Goal: Information Seeking & Learning: Learn about a topic

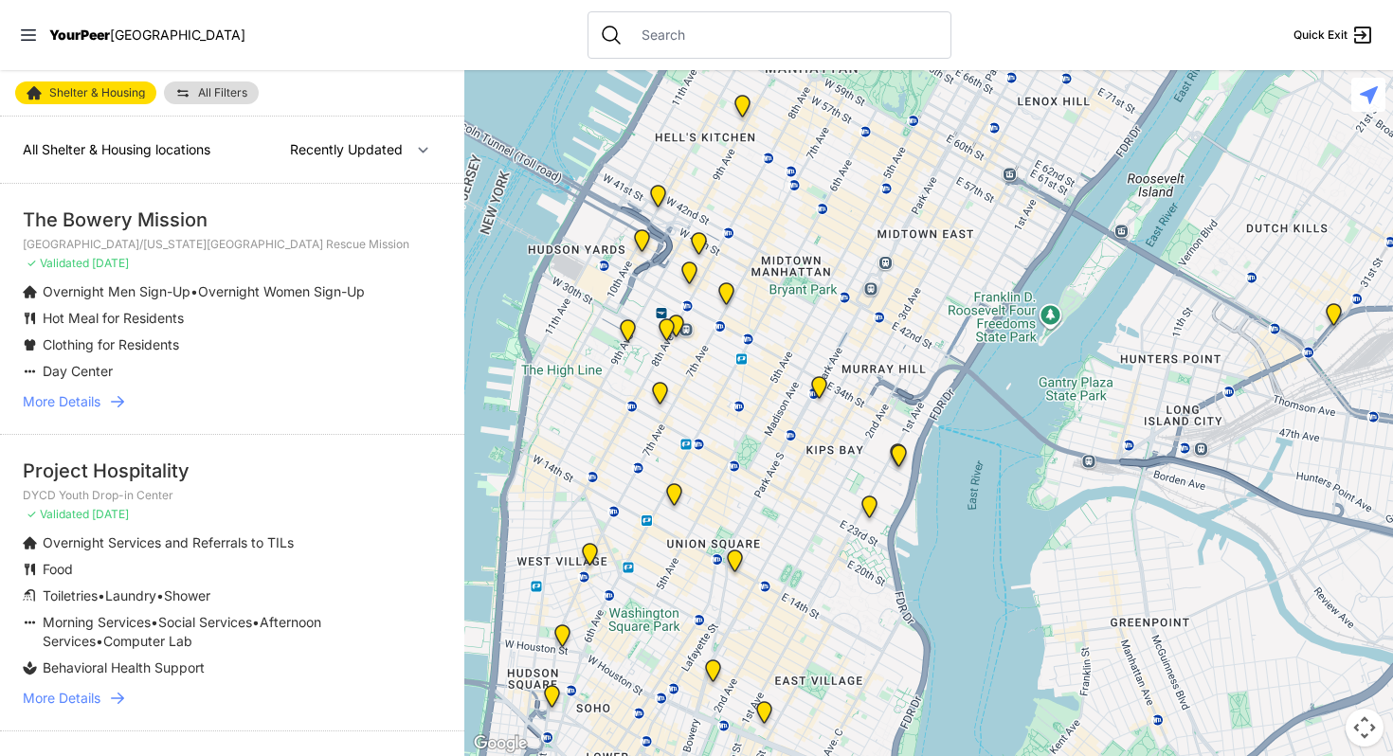
drag, startPoint x: 691, startPoint y: 588, endPoint x: 842, endPoint y: 187, distance: 428.4
click at [844, 184] on div at bounding box center [928, 413] width 929 height 686
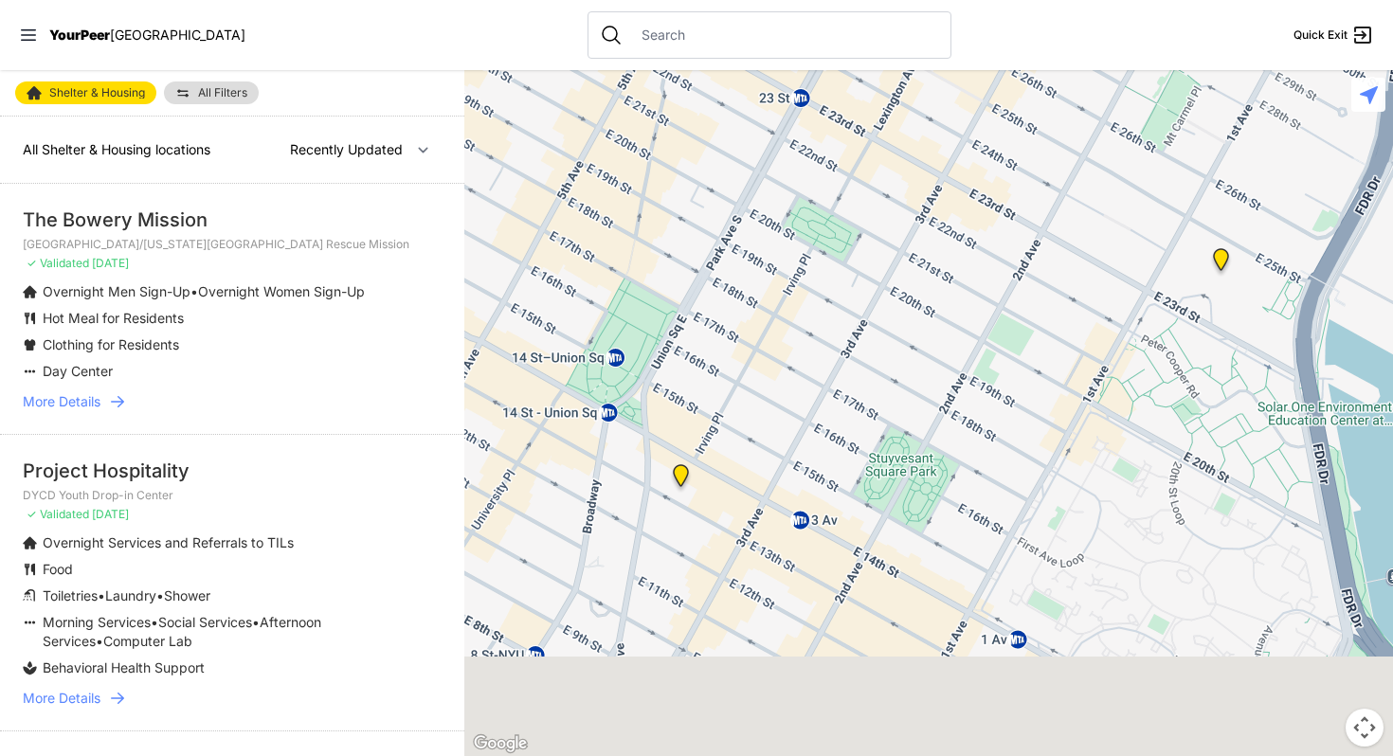
drag, startPoint x: 726, startPoint y: 618, endPoint x: 756, endPoint y: 264, distance: 354.9
click at [756, 264] on div at bounding box center [928, 413] width 929 height 686
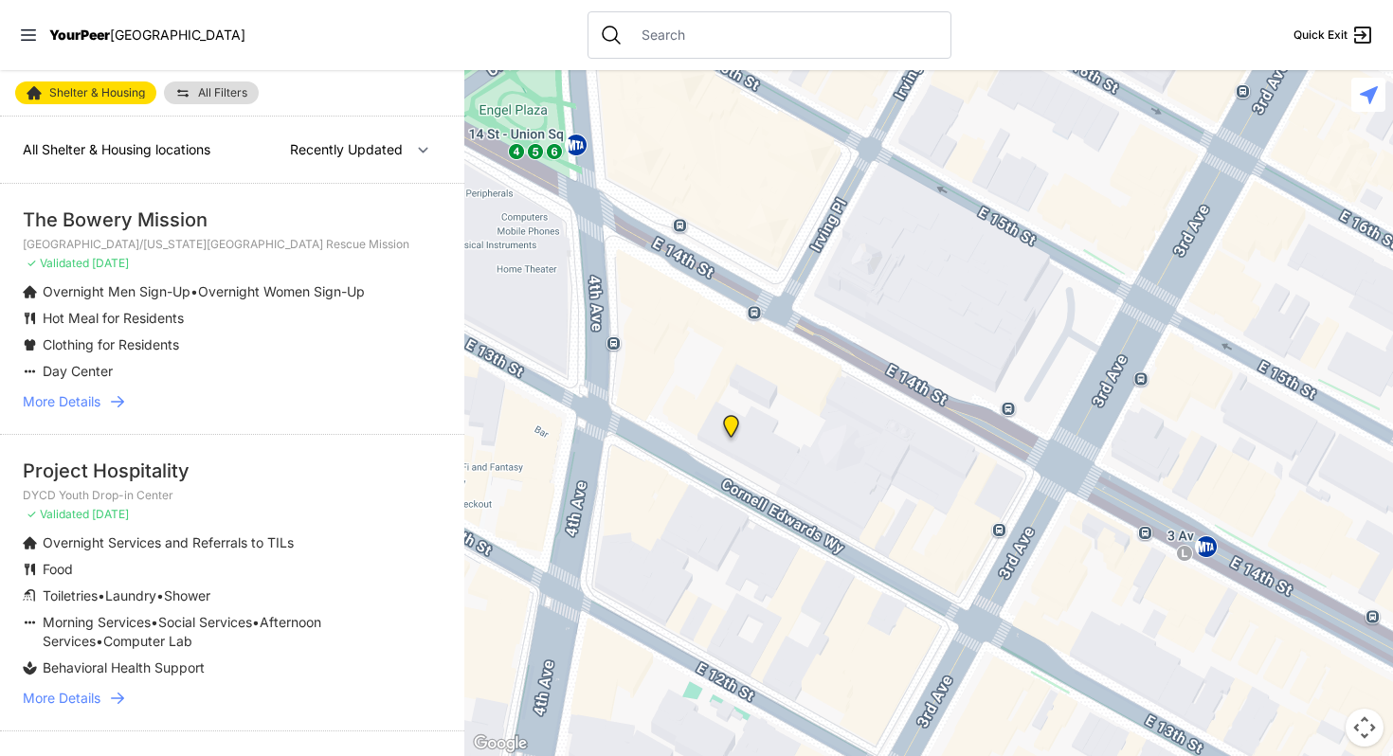
drag, startPoint x: 610, startPoint y: 534, endPoint x: 789, endPoint y: 184, distance: 392.6
click at [790, 182] on div at bounding box center [928, 413] width 929 height 686
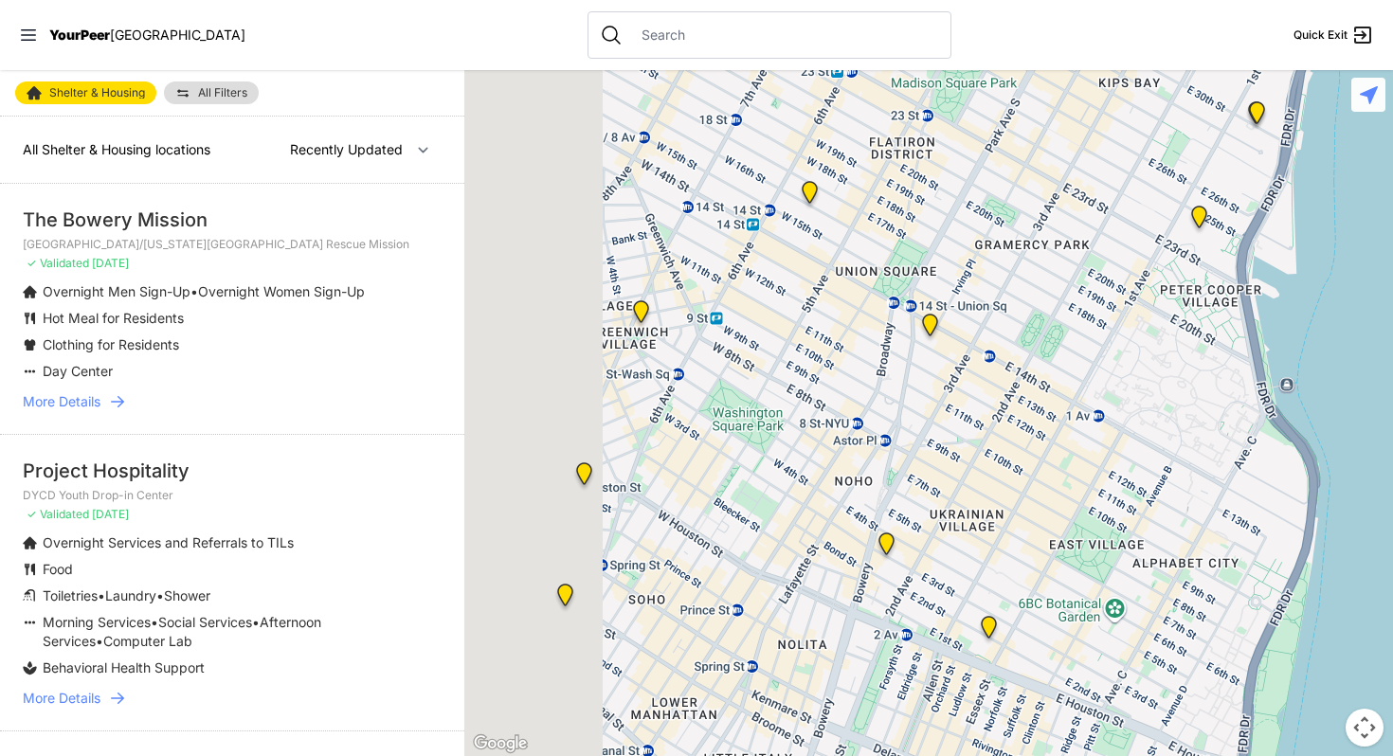
drag, startPoint x: 509, startPoint y: 480, endPoint x: 800, endPoint y: 467, distance: 291.3
click at [800, 467] on div at bounding box center [928, 413] width 929 height 686
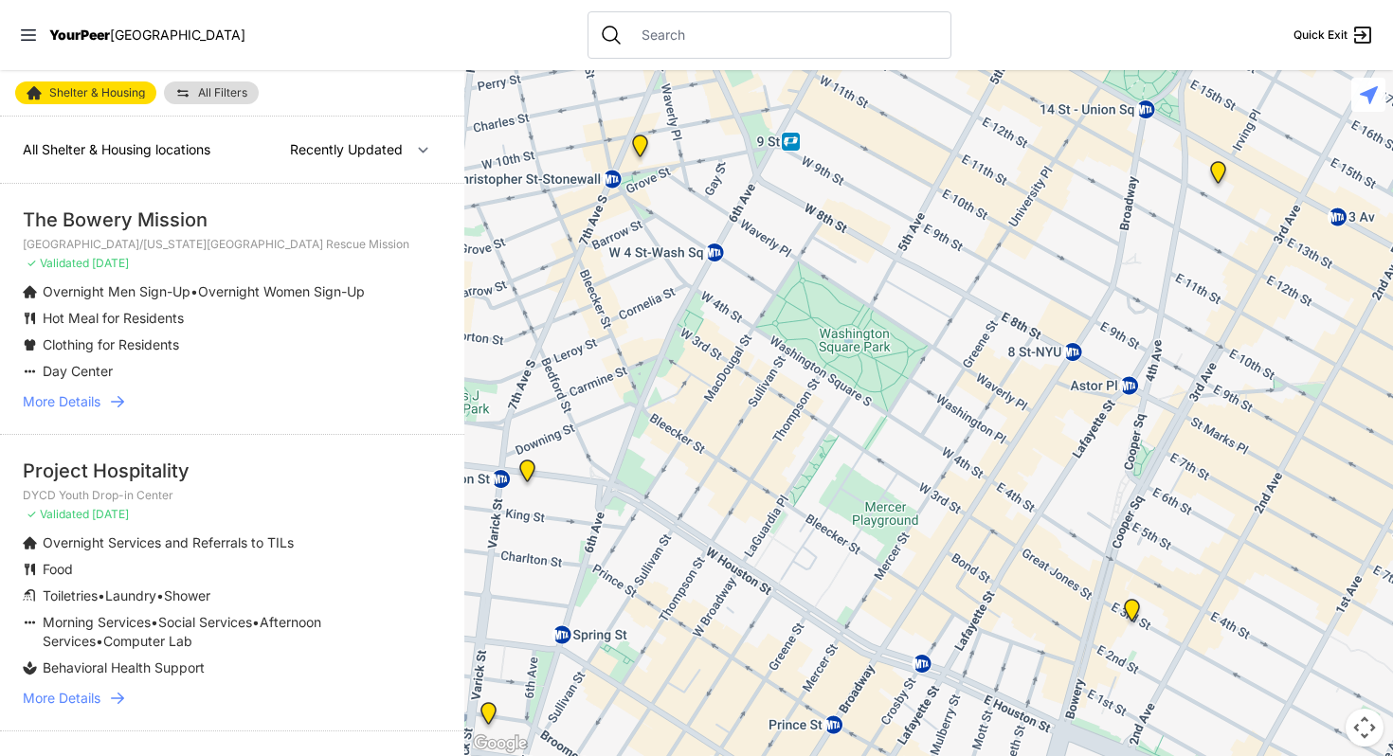
drag, startPoint x: 661, startPoint y: 390, endPoint x: 810, endPoint y: 355, distance: 152.7
click at [810, 355] on div at bounding box center [928, 413] width 929 height 686
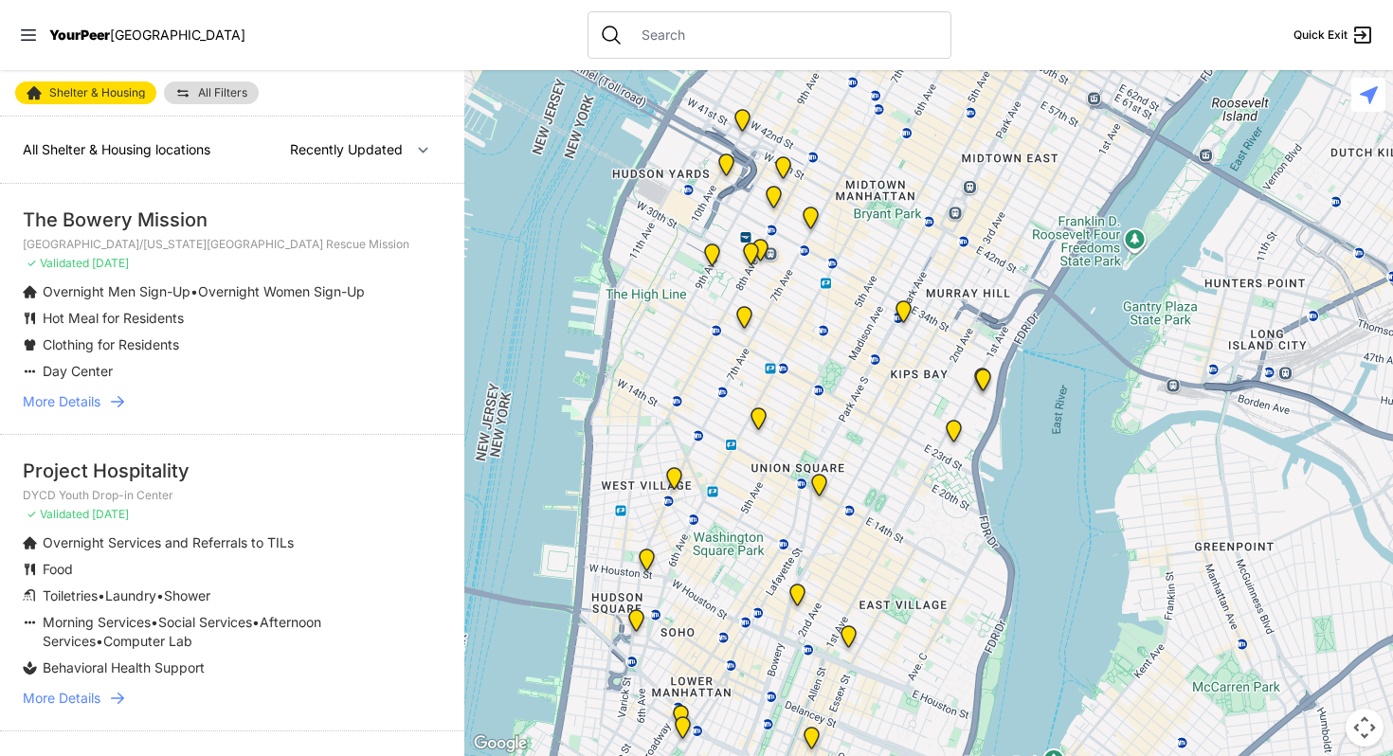
drag, startPoint x: 875, startPoint y: 276, endPoint x: 778, endPoint y: 449, distance: 198.6
click at [778, 457] on div at bounding box center [928, 413] width 929 height 686
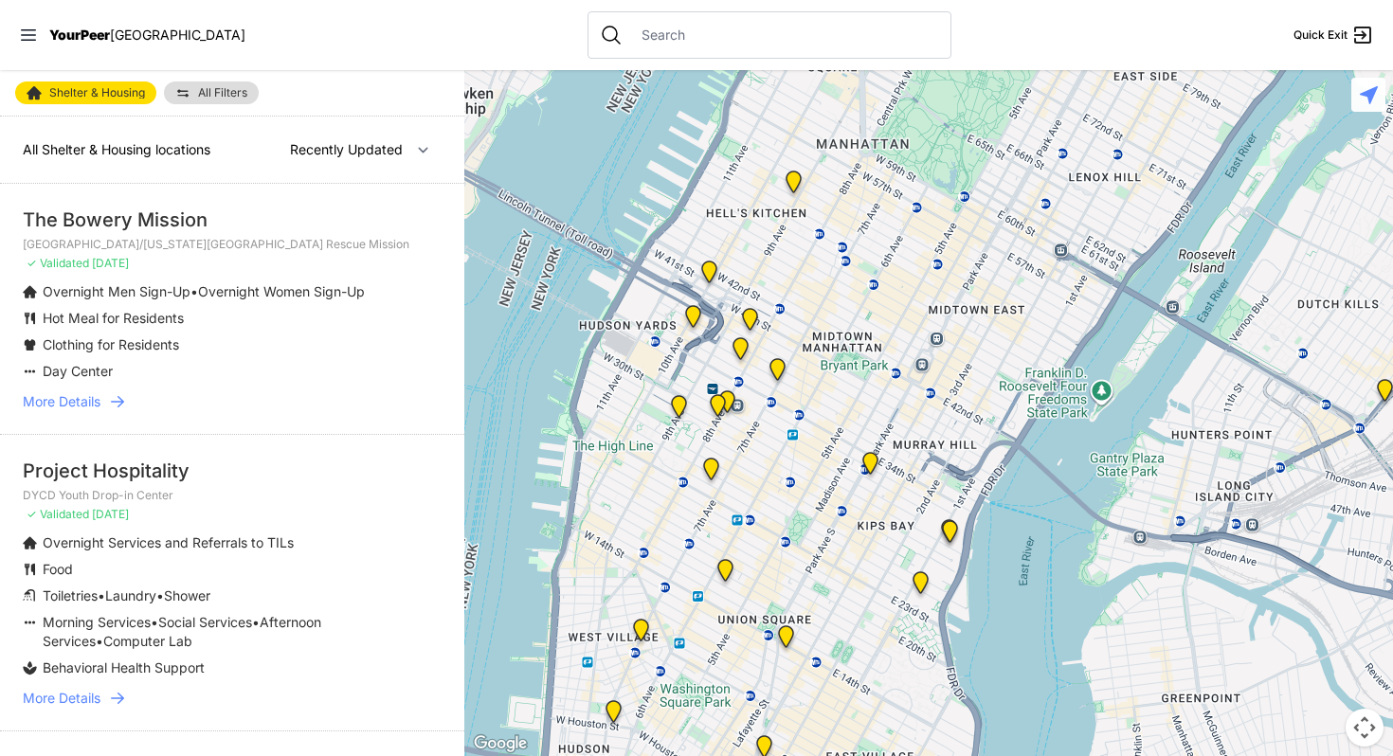
drag, startPoint x: 834, startPoint y: 275, endPoint x: 803, endPoint y: 436, distance: 164.2
click at [803, 436] on div at bounding box center [928, 413] width 929 height 686
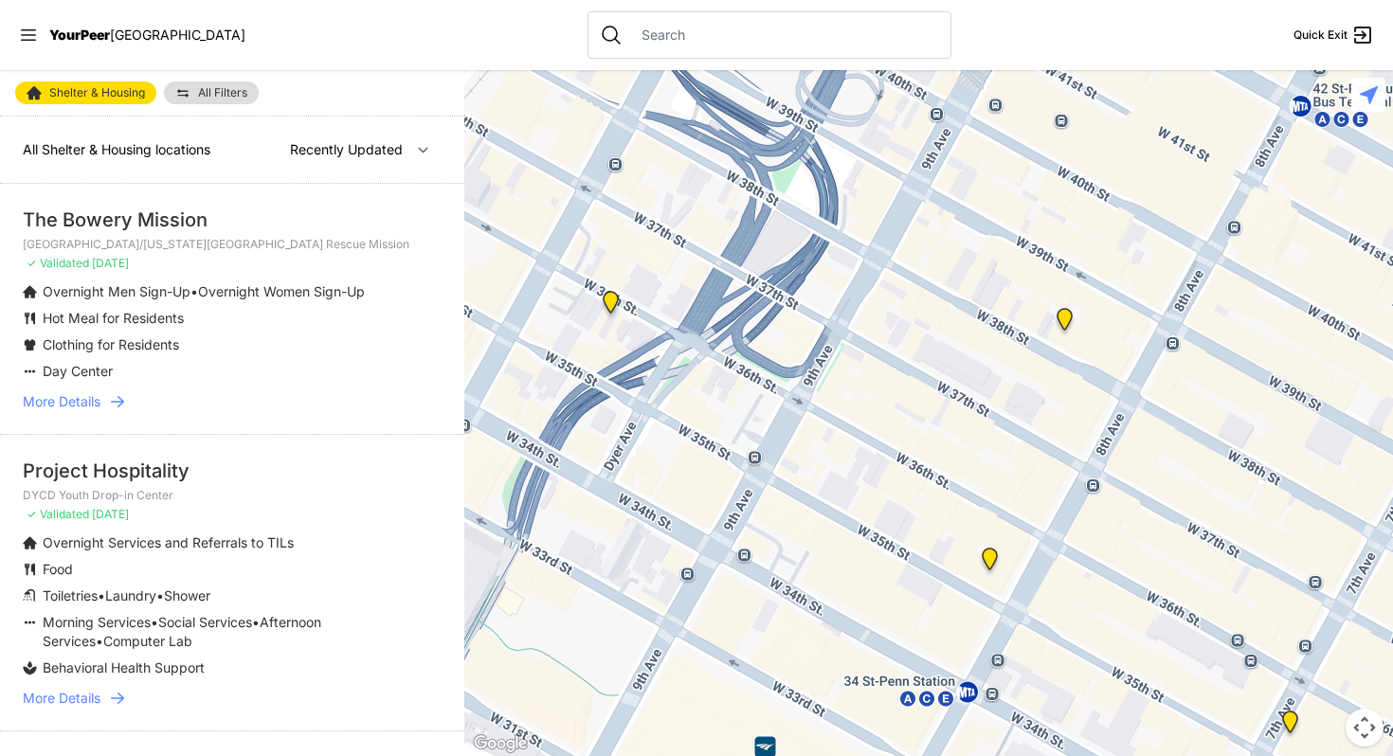
drag, startPoint x: 665, startPoint y: 351, endPoint x: 890, endPoint y: 435, distance: 240.0
click at [890, 435] on div at bounding box center [928, 413] width 929 height 686
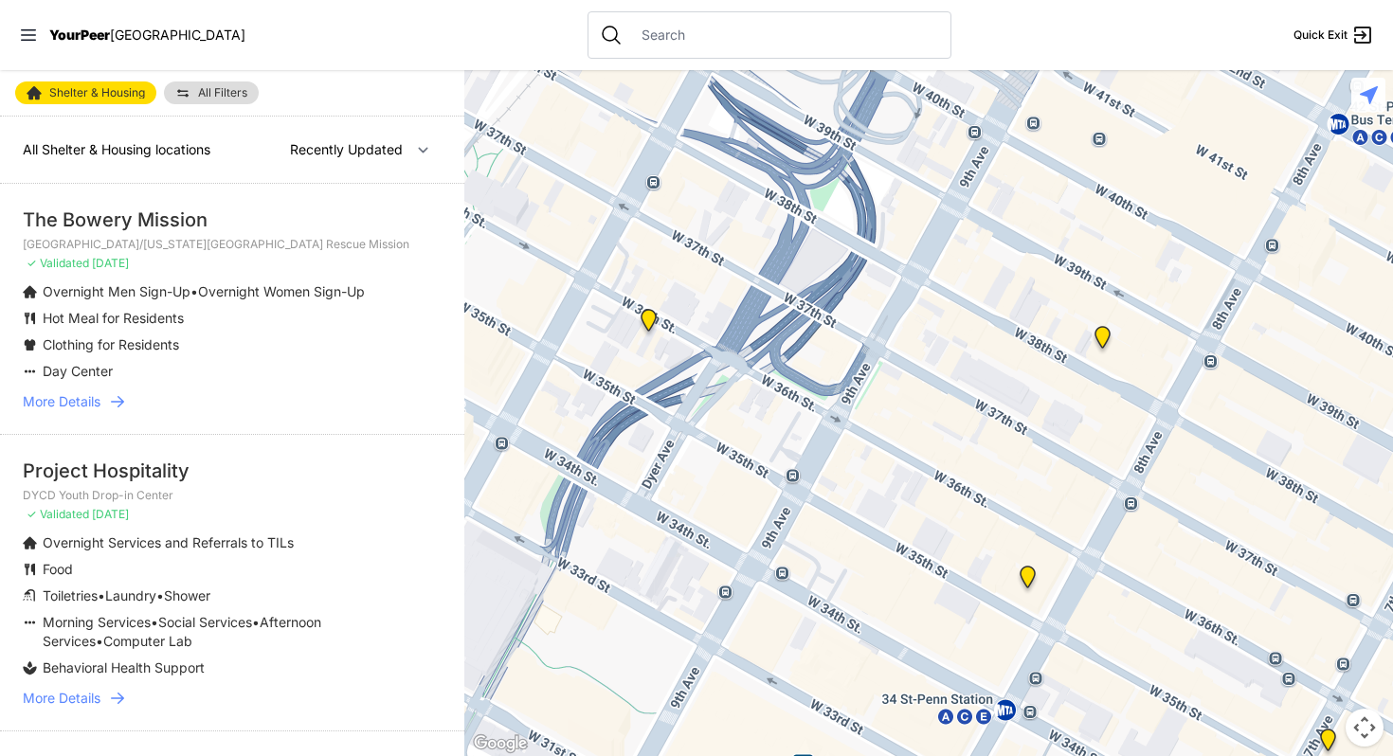
click at [652, 320] on img "Sylvia's Place" at bounding box center [649, 324] width 24 height 30
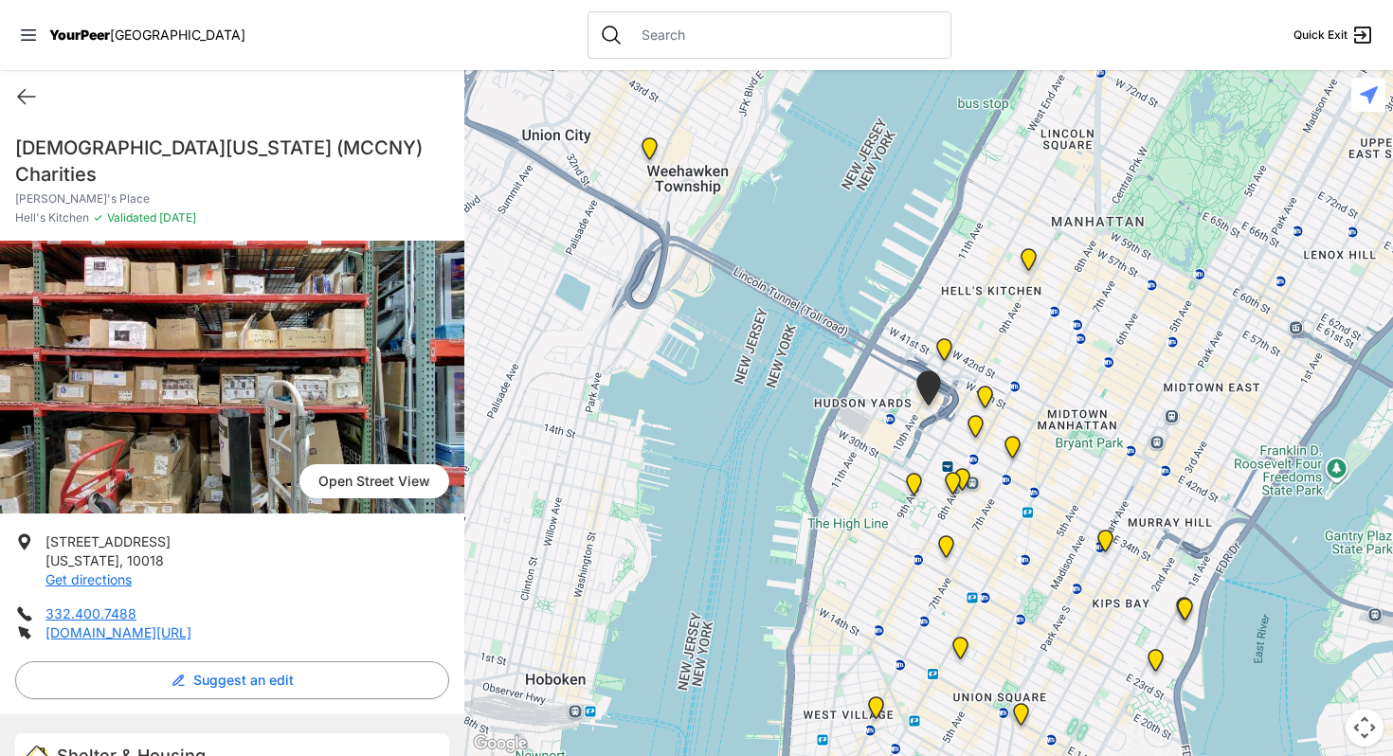
select select "recentlyUpdated"
